Goal: Task Accomplishment & Management: Complete application form

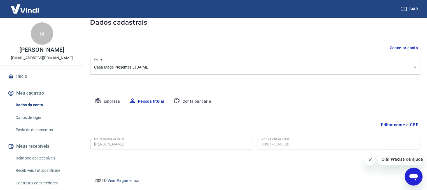
click at [42, 135] on link "Envio de documentos" at bounding box center [45, 129] width 64 height 11
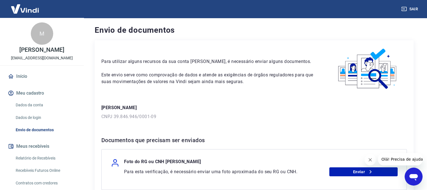
scroll to position [56, 0]
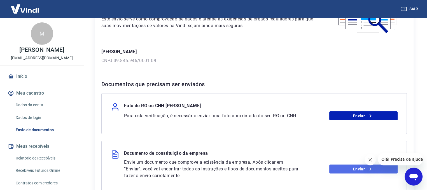
click at [374, 169] on link "Enviar" at bounding box center [363, 169] width 68 height 9
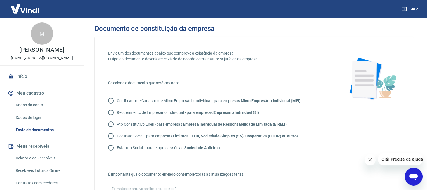
click at [111, 136] on input "Contrato Social - para empresas Limitada LTDA, Sociedade Simples (SS), Cooperat…" at bounding box center [111, 136] width 12 height 12
radio input "true"
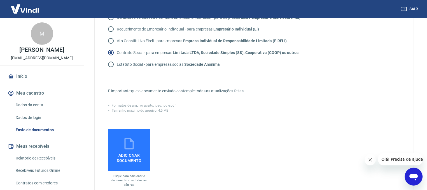
scroll to position [84, 0]
click at [126, 143] on icon at bounding box center [129, 143] width 14 height 14
click at [0, 0] on input "Adicionar documento" at bounding box center [0, 0] width 0 height 0
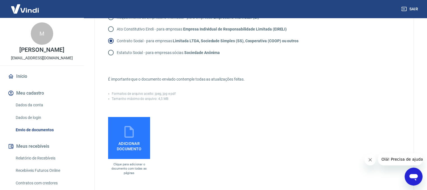
scroll to position [28, 0]
